Goal: Task Accomplishment & Management: Manage account settings

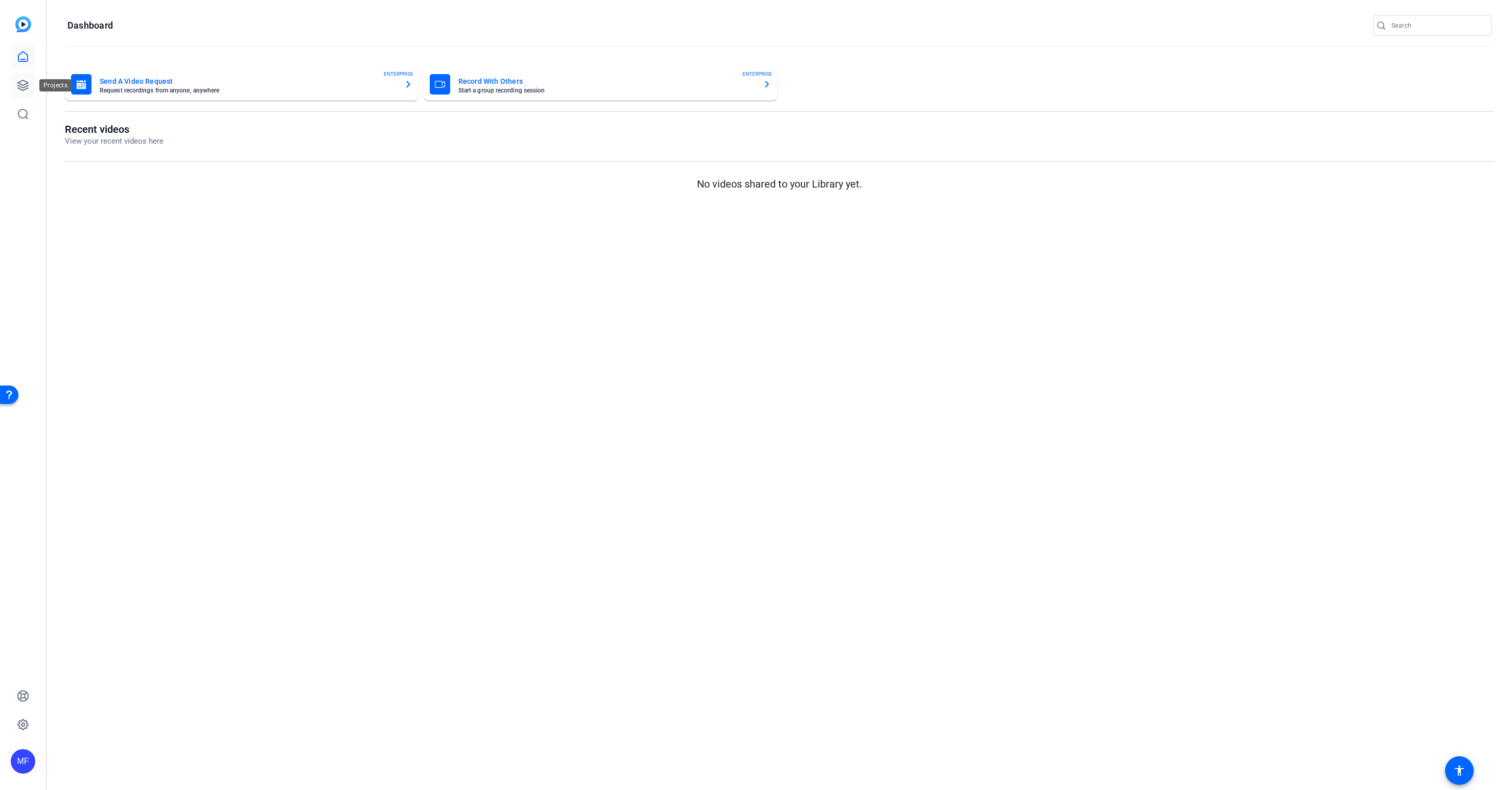
click at [28, 87] on icon at bounding box center [22, 85] width 10 height 10
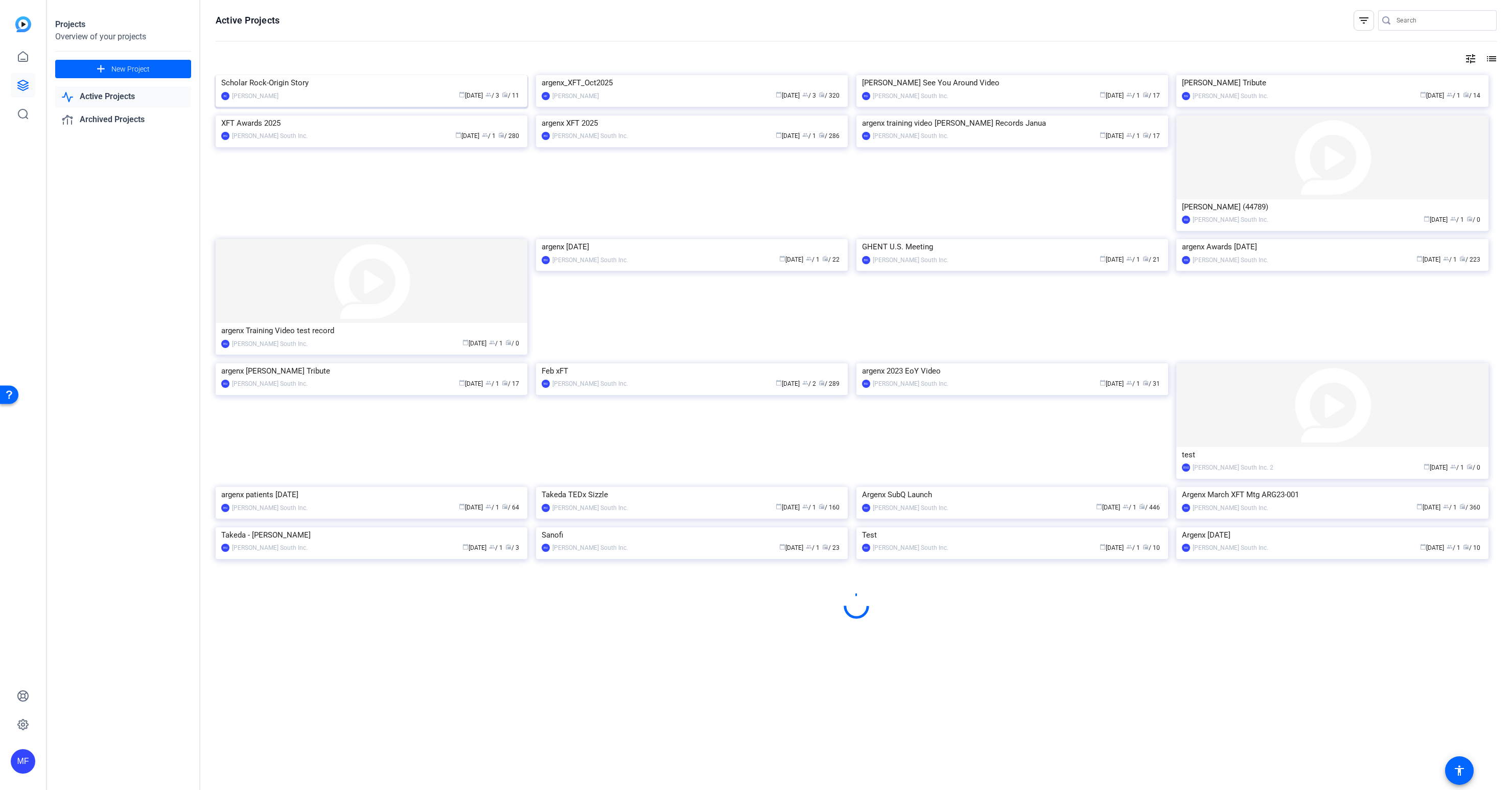
click at [272, 75] on img at bounding box center [371, 75] width 312 height 0
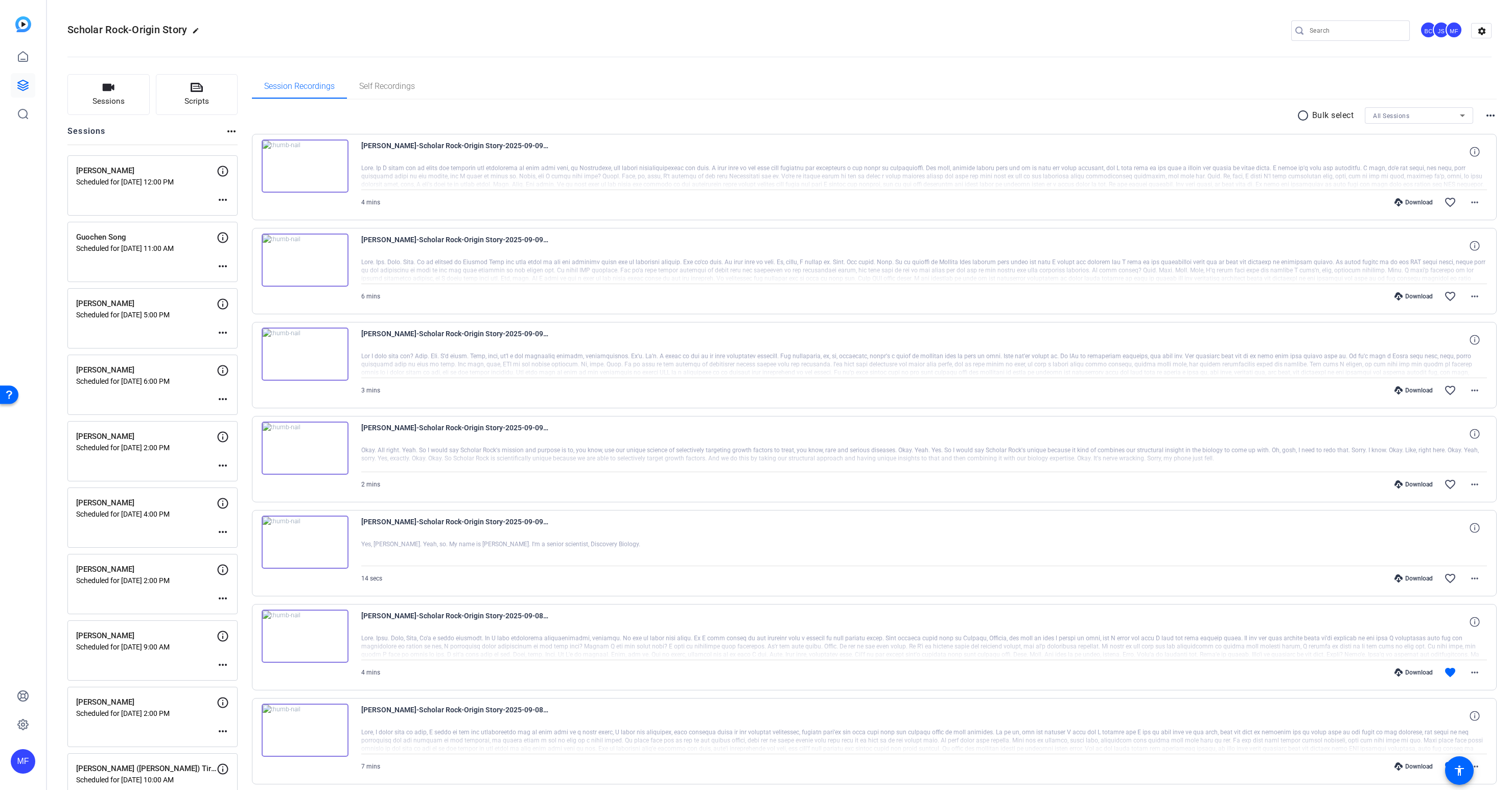
click at [220, 731] on mat-icon "more_horiz" at bounding box center [222, 731] width 12 height 12
click at [234, 744] on span "Edit Session" at bounding box center [248, 746] width 46 height 12
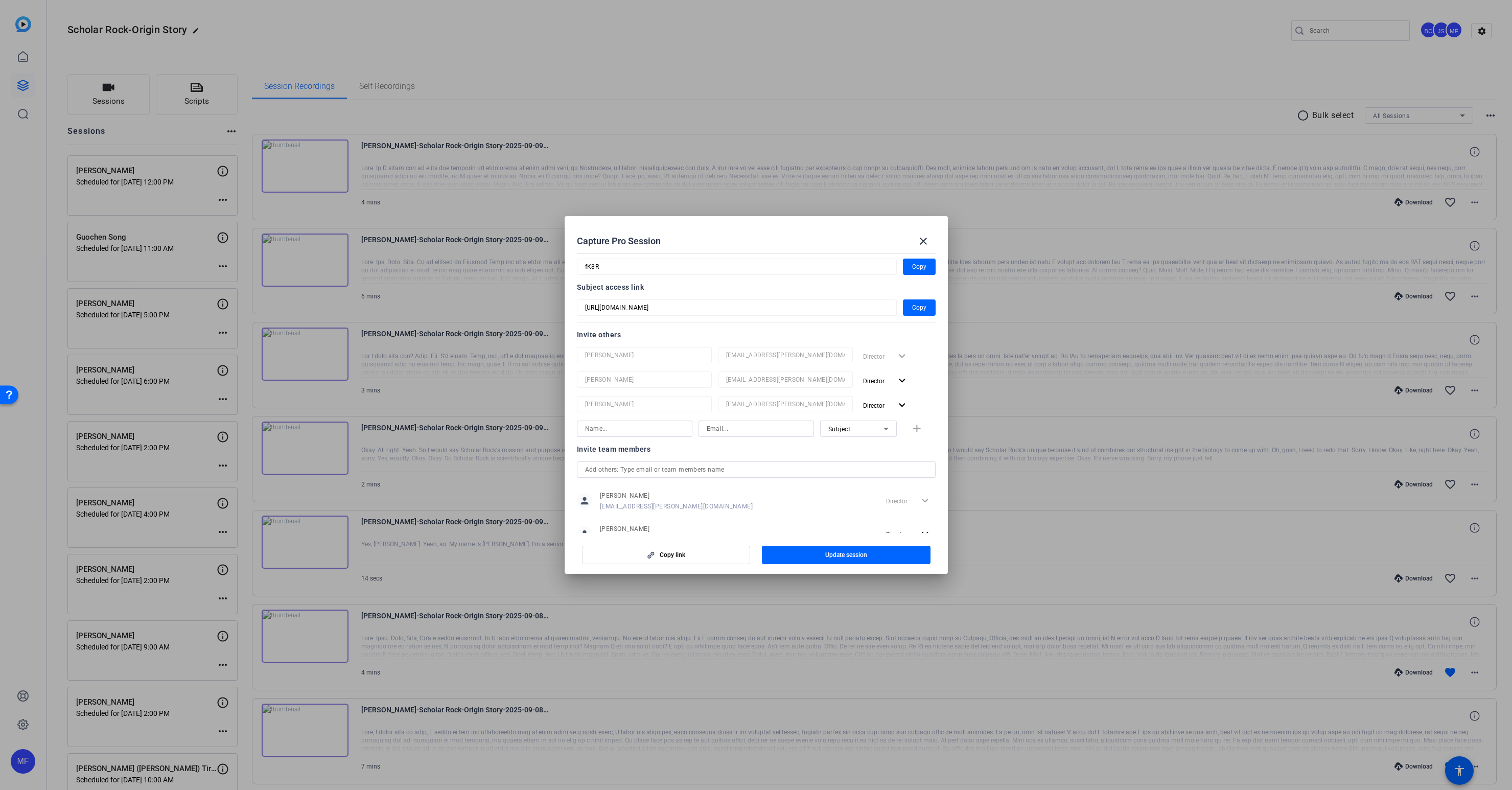
scroll to position [32, 0]
click at [713, 456] on input at bounding box center [756, 457] width 99 height 12
paste input "[EMAIL_ADDRESS][PERSON_NAME][DOMAIN_NAME]"
type input "[EMAIL_ADDRESS][PERSON_NAME][DOMAIN_NAME]"
click at [657, 460] on input at bounding box center [635, 457] width 99 height 12
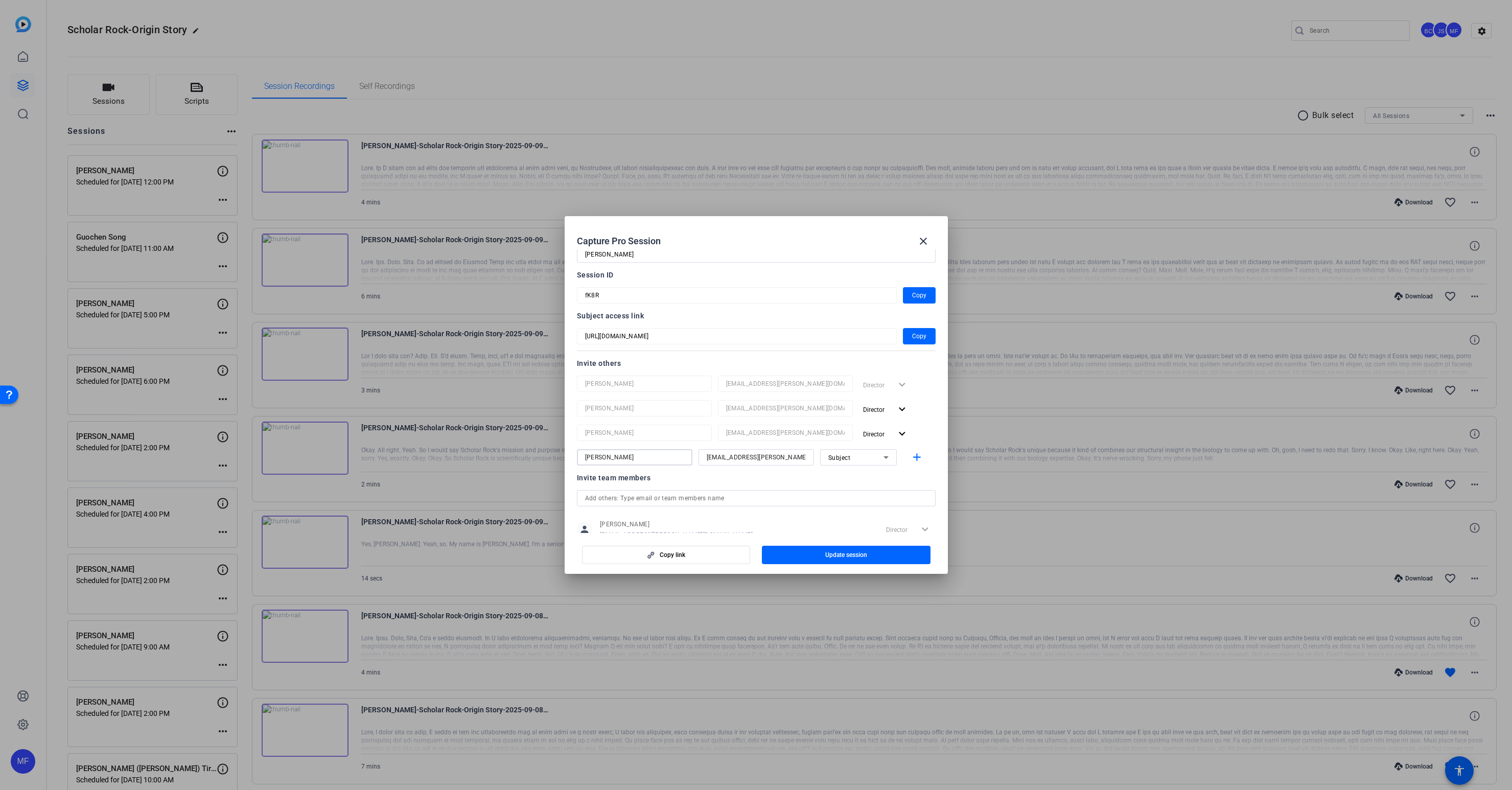
type input "[PERSON_NAME]"
click at [866, 462] on div "Subject" at bounding box center [856, 458] width 55 height 13
click at [849, 480] on span "Collaborator" at bounding box center [847, 478] width 38 height 12
click at [914, 455] on mat-icon "add" at bounding box center [917, 458] width 13 height 13
click at [831, 556] on span "Update session" at bounding box center [846, 555] width 42 height 8
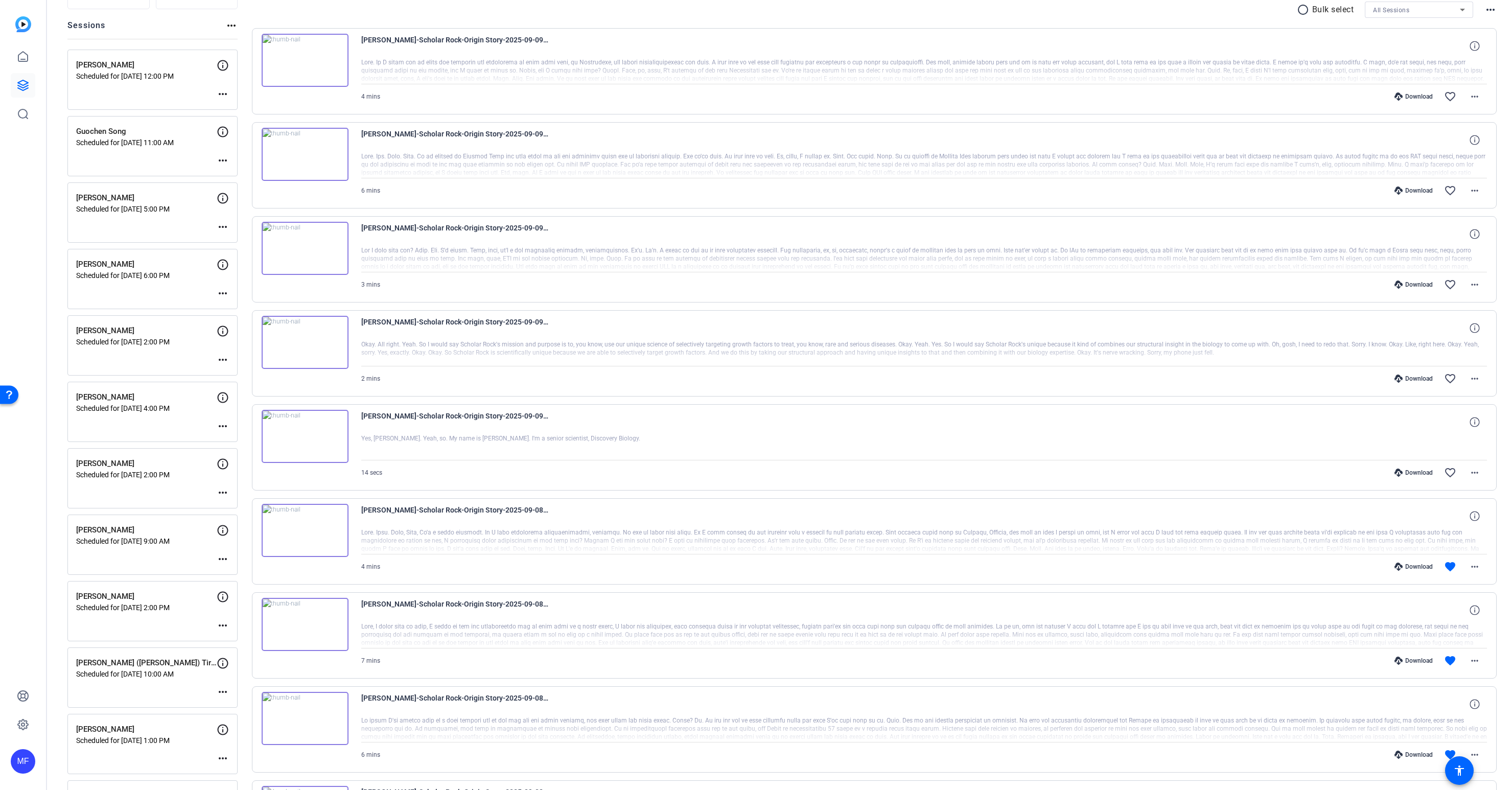
scroll to position [0, 0]
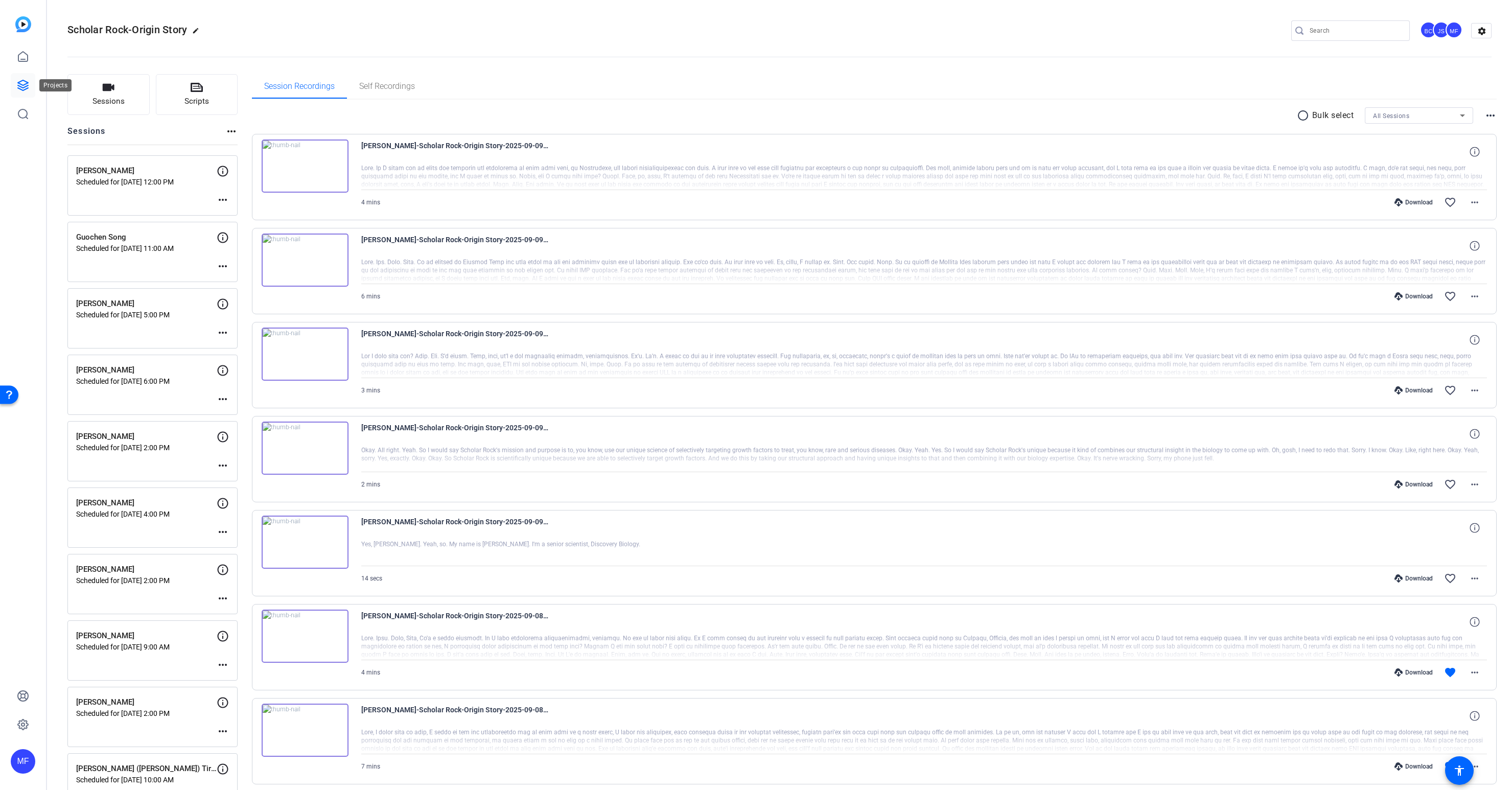
click at [27, 86] on icon at bounding box center [23, 85] width 12 height 12
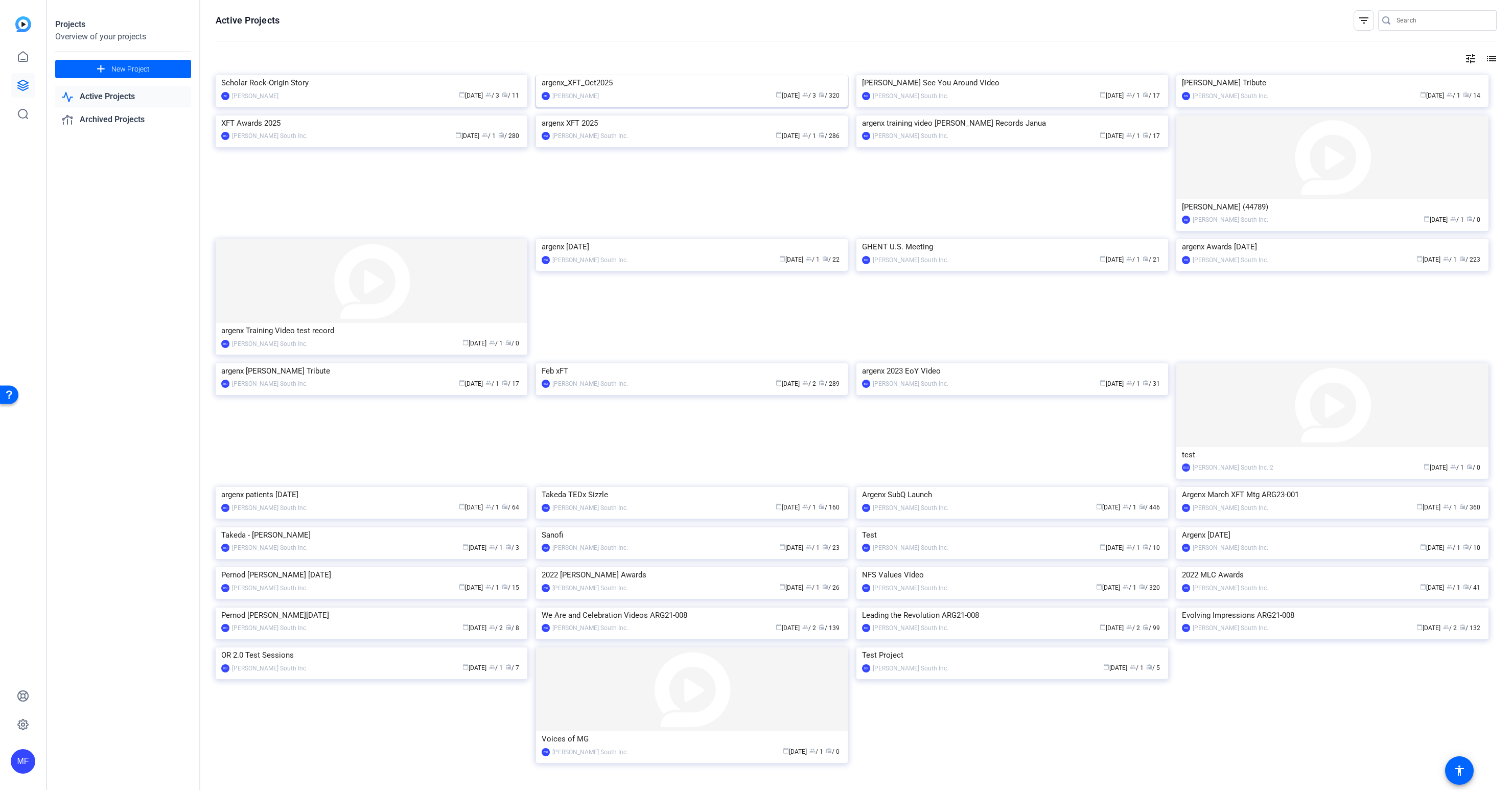
click at [647, 75] on img at bounding box center [691, 75] width 312 height 0
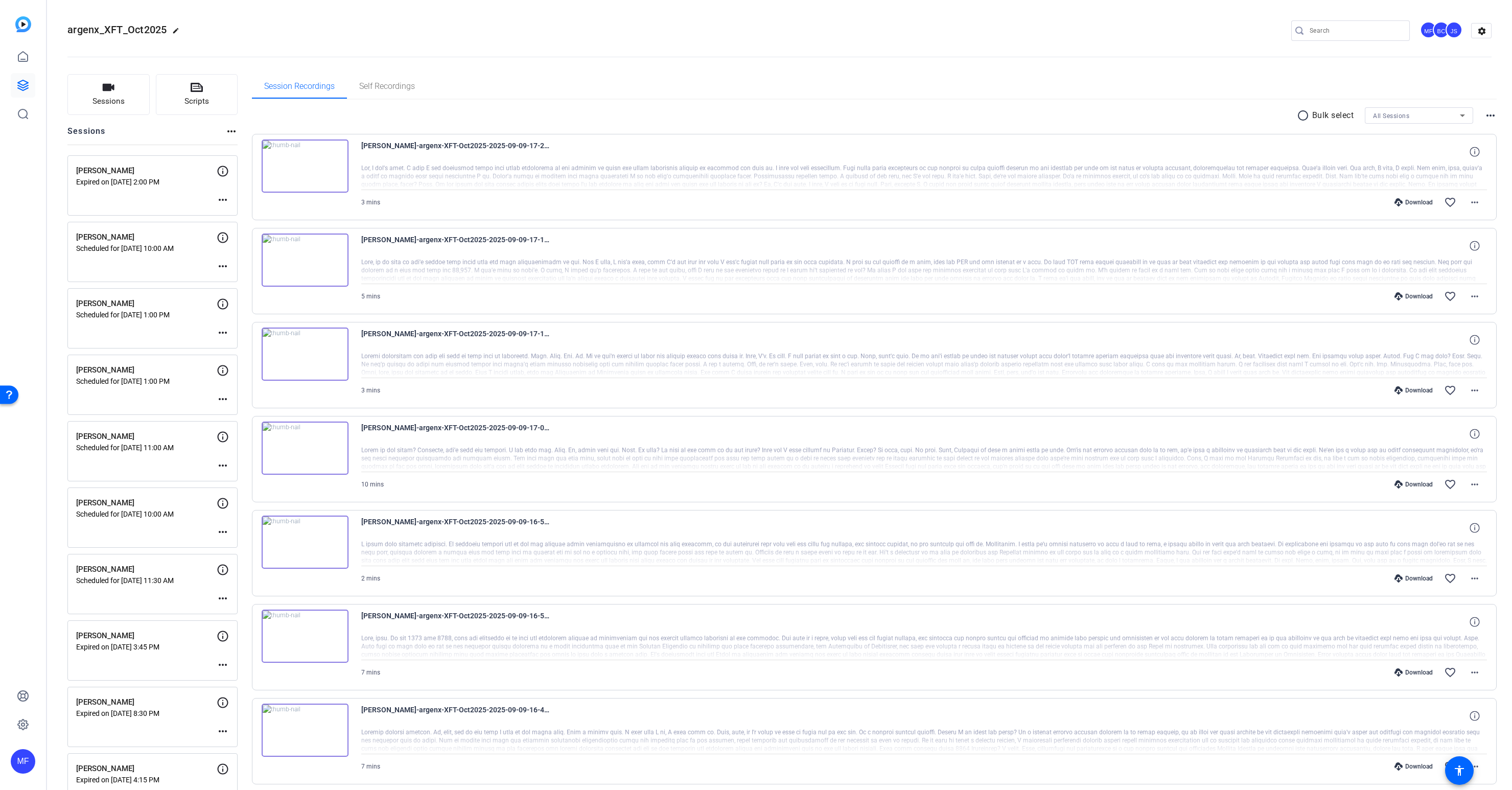
click at [222, 531] on mat-icon "more_horiz" at bounding box center [222, 532] width 12 height 12
click at [233, 546] on span "Edit Session" at bounding box center [248, 547] width 46 height 12
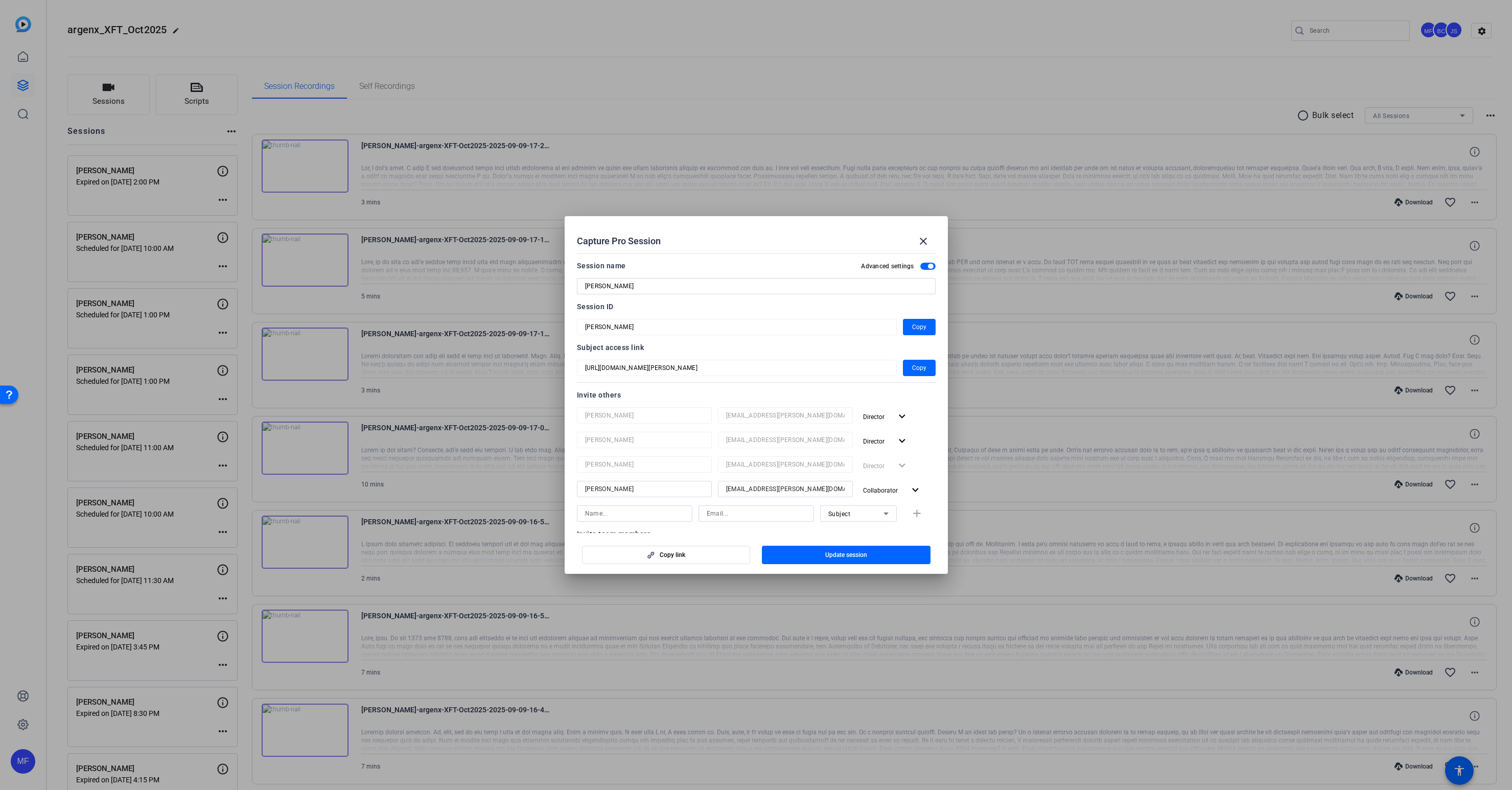
click at [606, 511] on input at bounding box center [635, 513] width 99 height 12
paste input "[PERSON_NAME]"
type input "[PERSON_NAME]"
paste input "[EMAIL_ADDRESS][PERSON_NAME][DOMAIN_NAME]"
type input "[EMAIL_ADDRESS][PERSON_NAME][DOMAIN_NAME]"
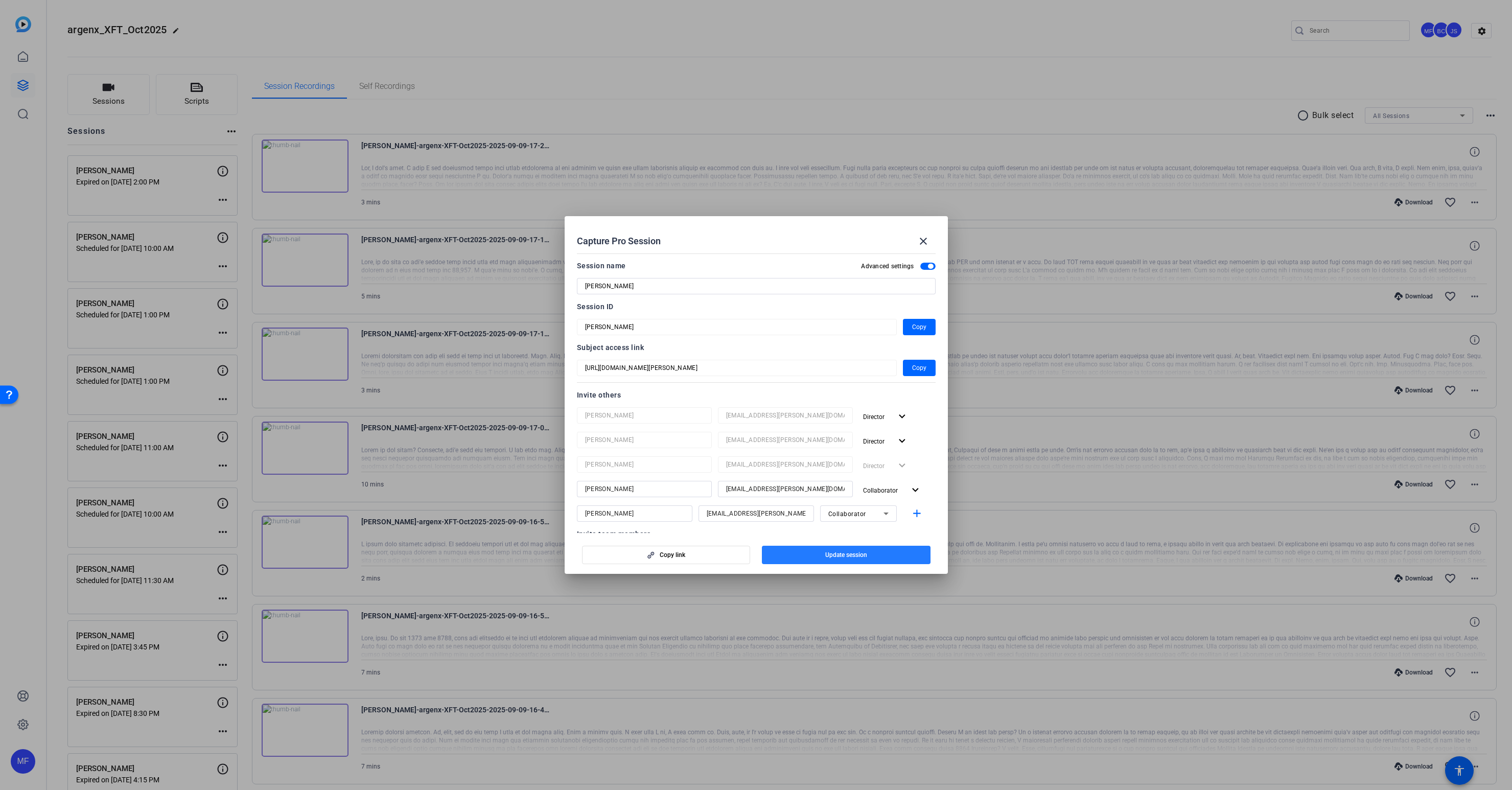
click at [802, 554] on span "button" at bounding box center [846, 555] width 168 height 25
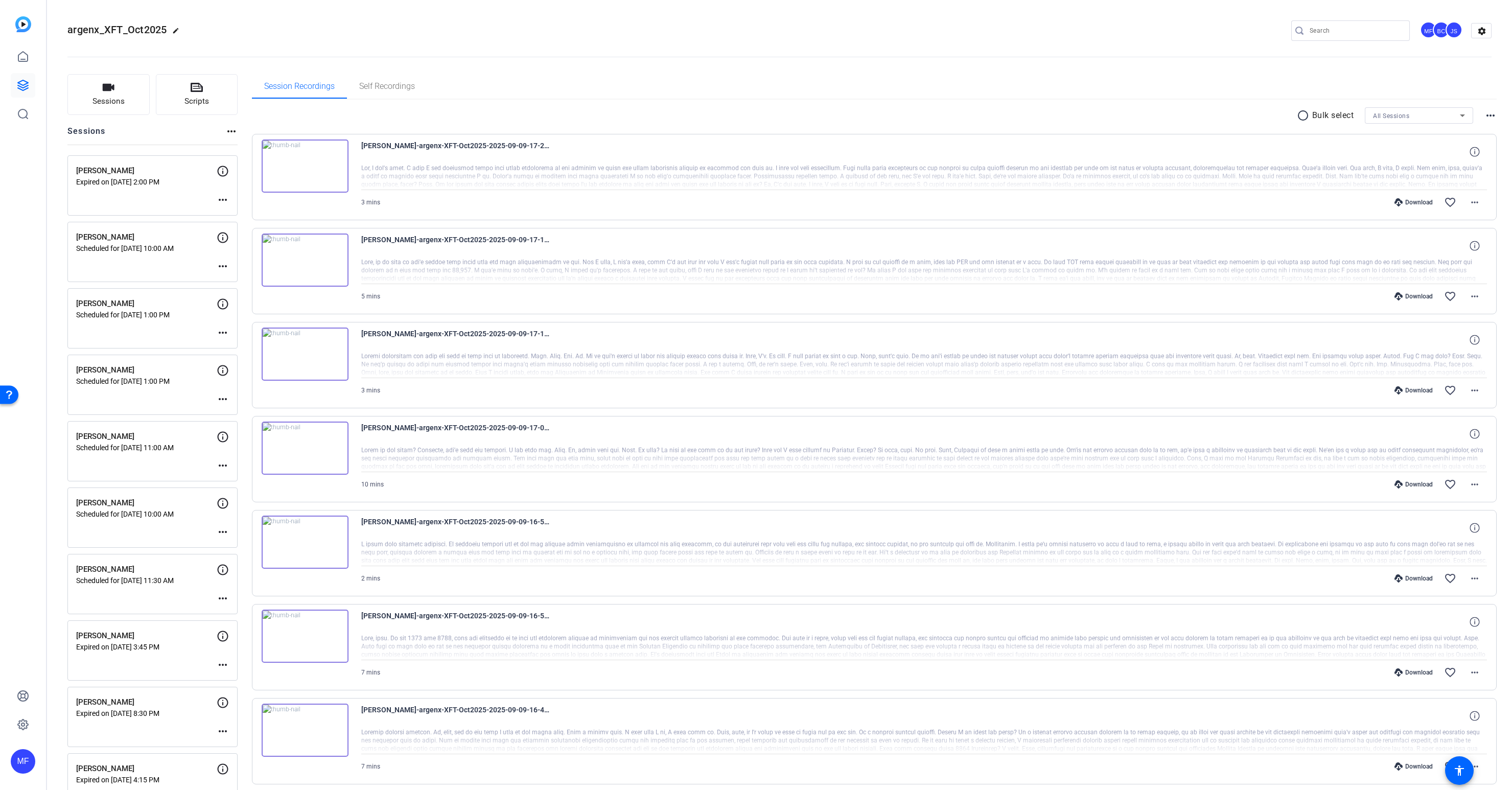
click at [981, 18] on div "argenx_XFT_Oct2025 edit MF BC JS settings" at bounding box center [779, 31] width 1424 height 77
